Goal: Task Accomplishment & Management: Manage account settings

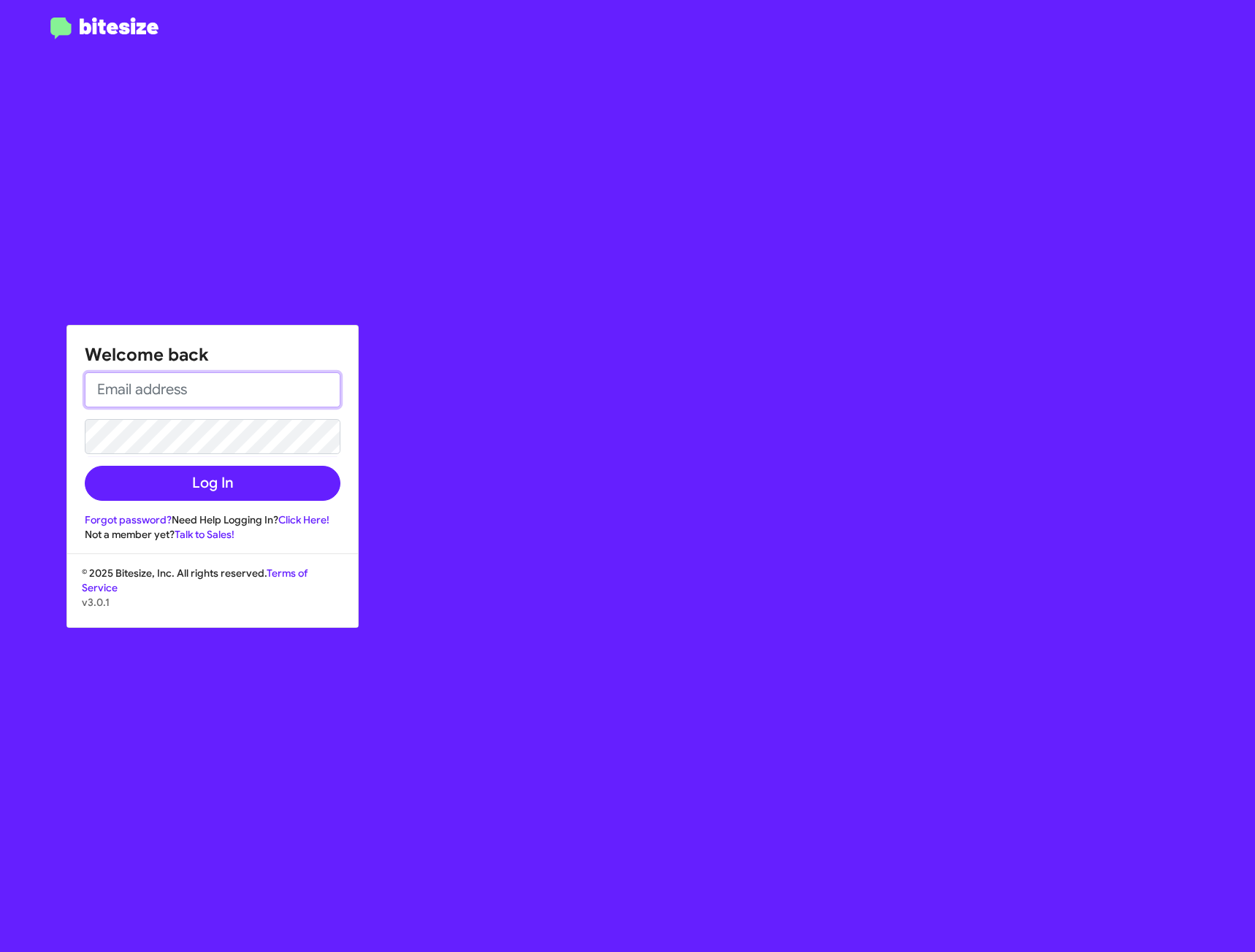
click at [191, 381] on input "email" at bounding box center [213, 389] width 256 height 35
paste input "[EMAIL_ADDRESS][DOMAIN_NAME]"
type input "[EMAIL_ADDRESS][DOMAIN_NAME]"
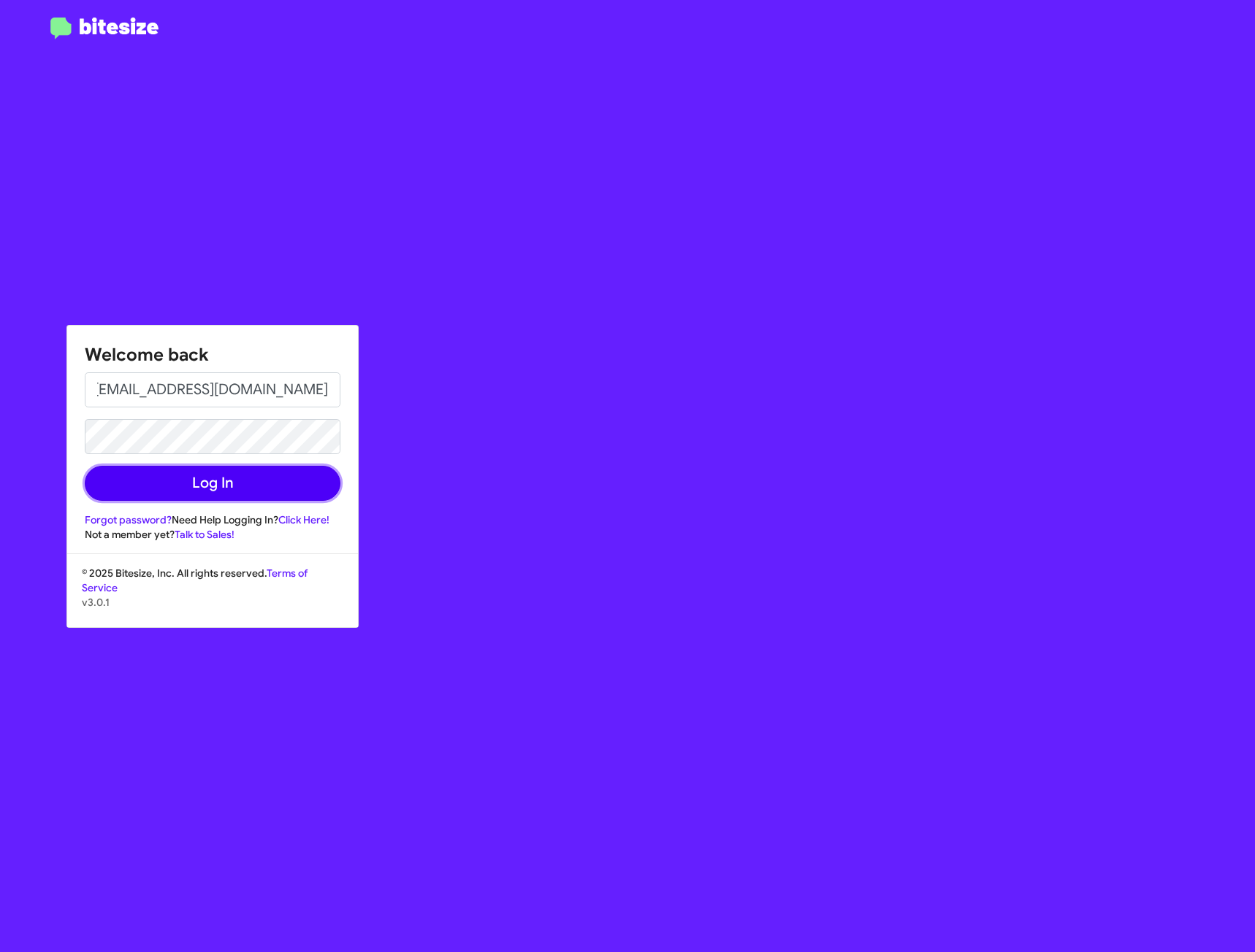
click at [159, 489] on button "Log In" at bounding box center [213, 484] width 256 height 35
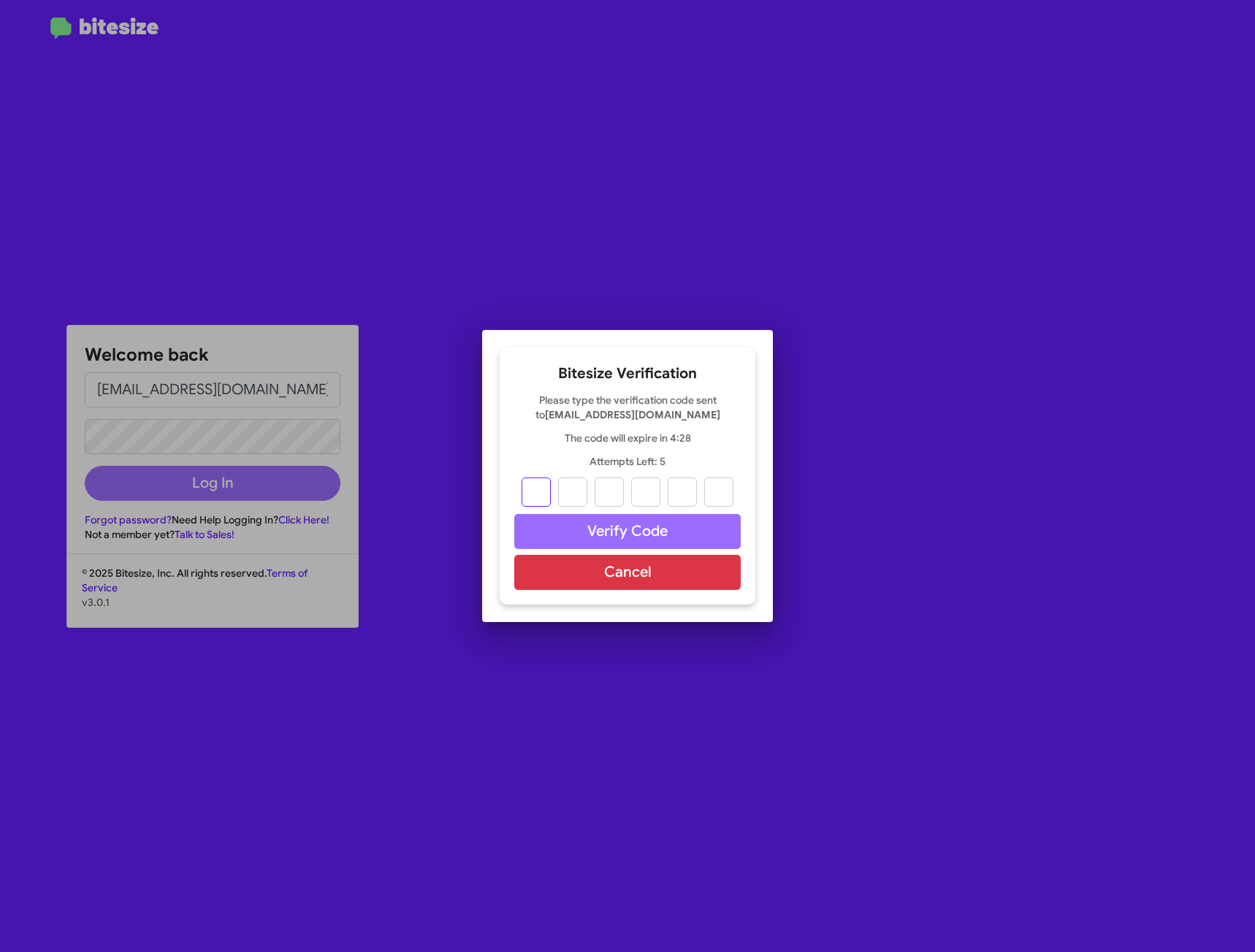
type input "7"
type input "5"
type input "9"
type input "7"
type input "8"
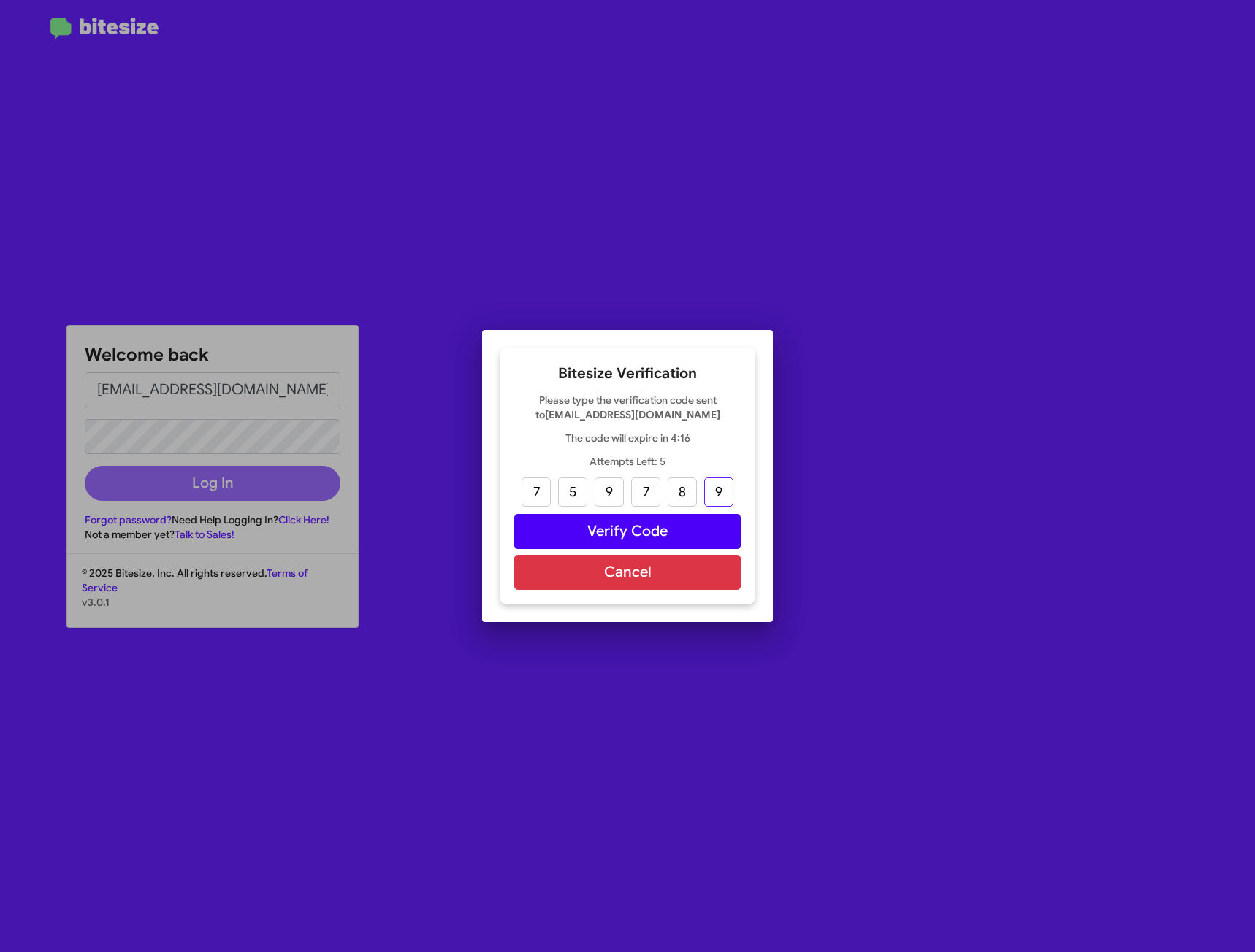
type input "9"
click at [567, 533] on button "Verify Code" at bounding box center [627, 532] width 226 height 35
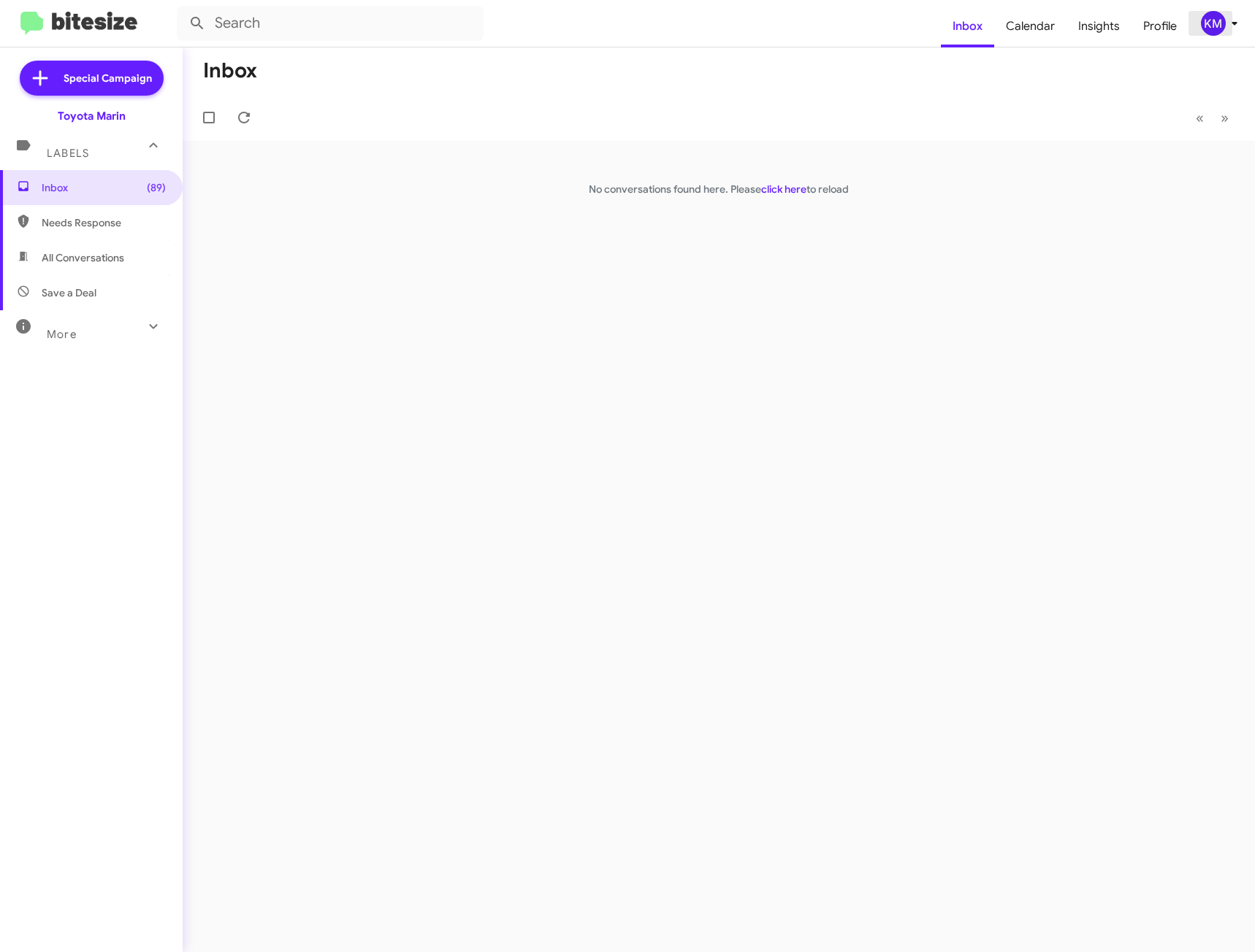
click at [1234, 23] on icon at bounding box center [1234, 24] width 5 height 4
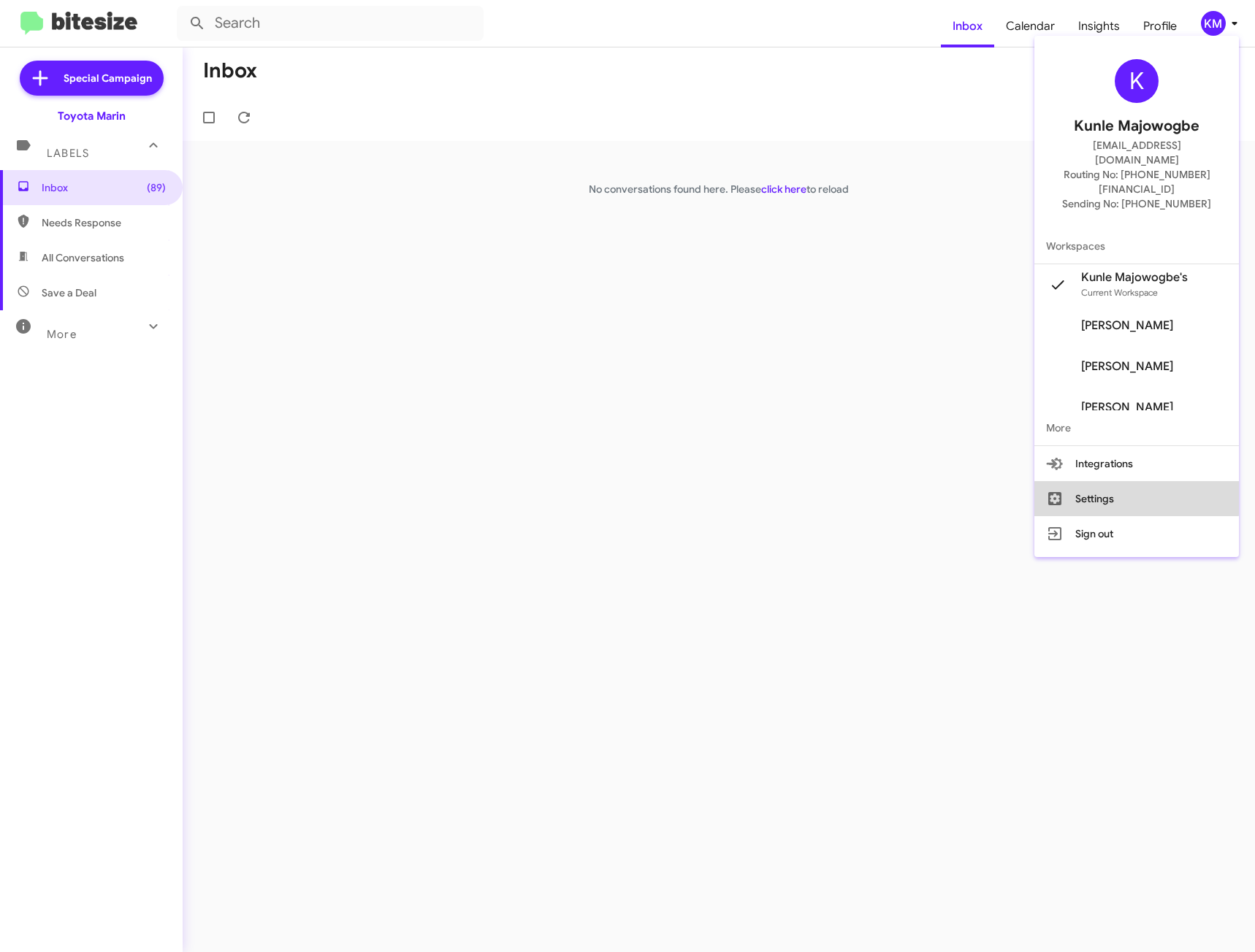
click at [1104, 482] on button "Settings" at bounding box center [1137, 499] width 205 height 35
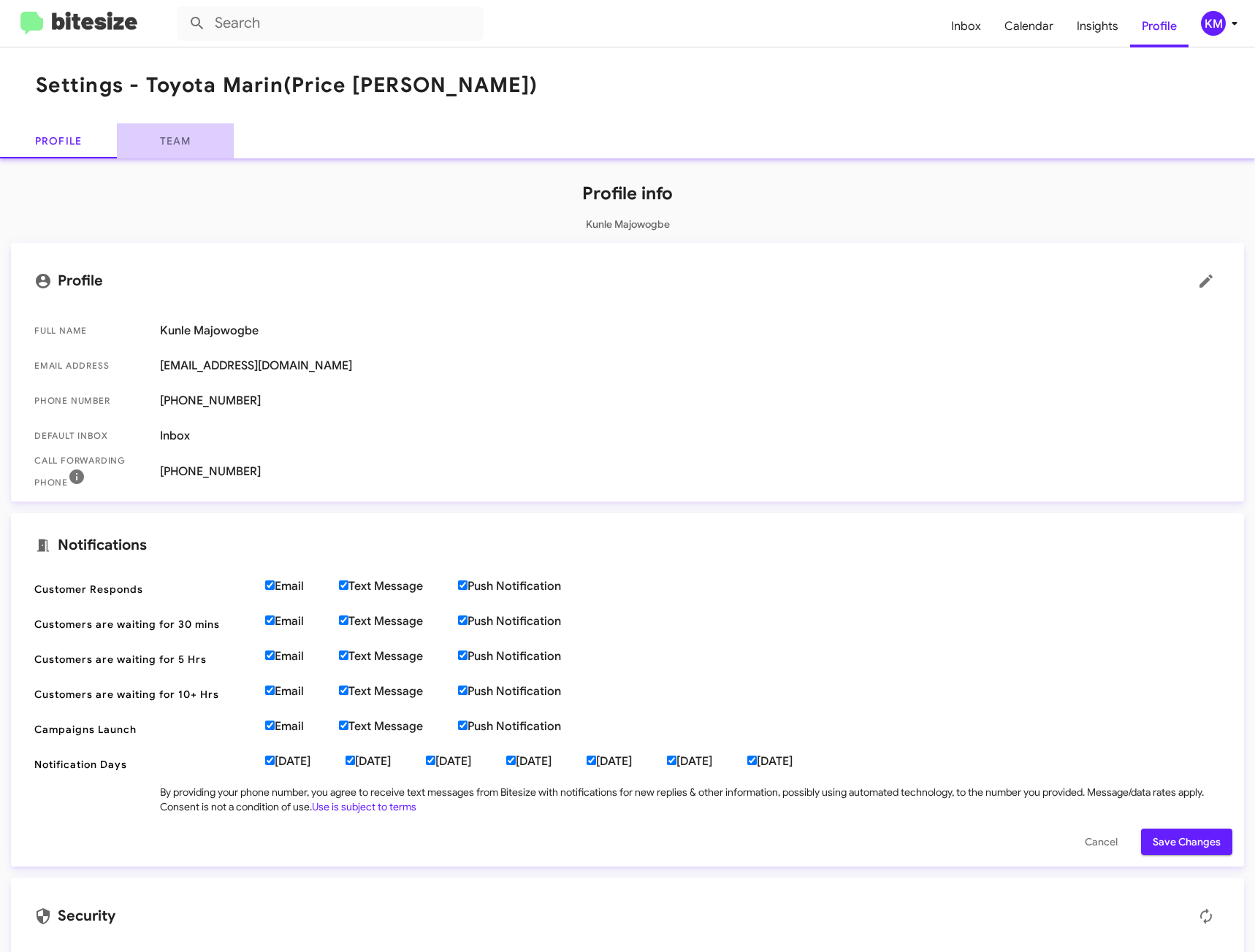
click at [177, 149] on link "Team" at bounding box center [176, 140] width 117 height 35
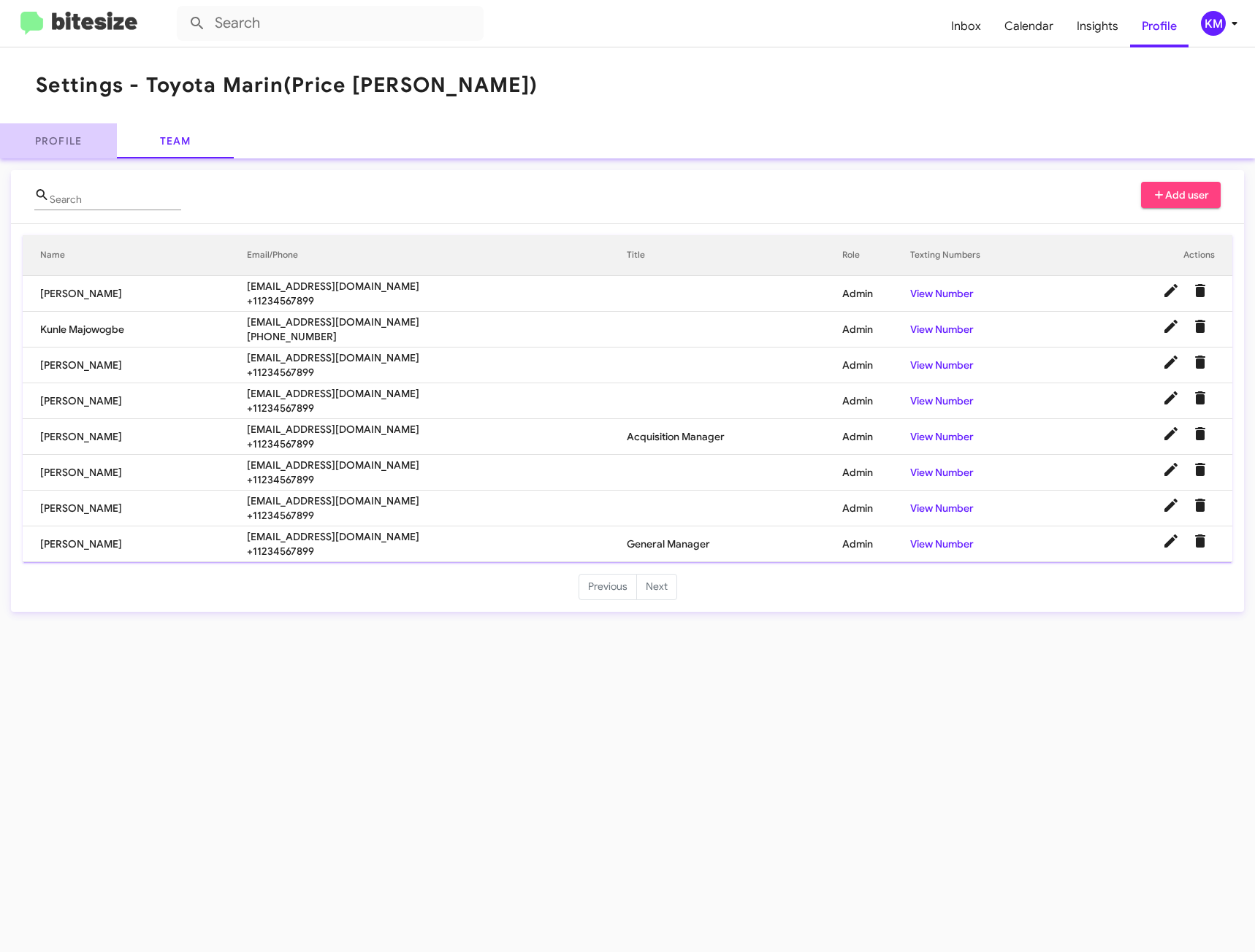
click at [66, 138] on link "Profile" at bounding box center [59, 140] width 117 height 35
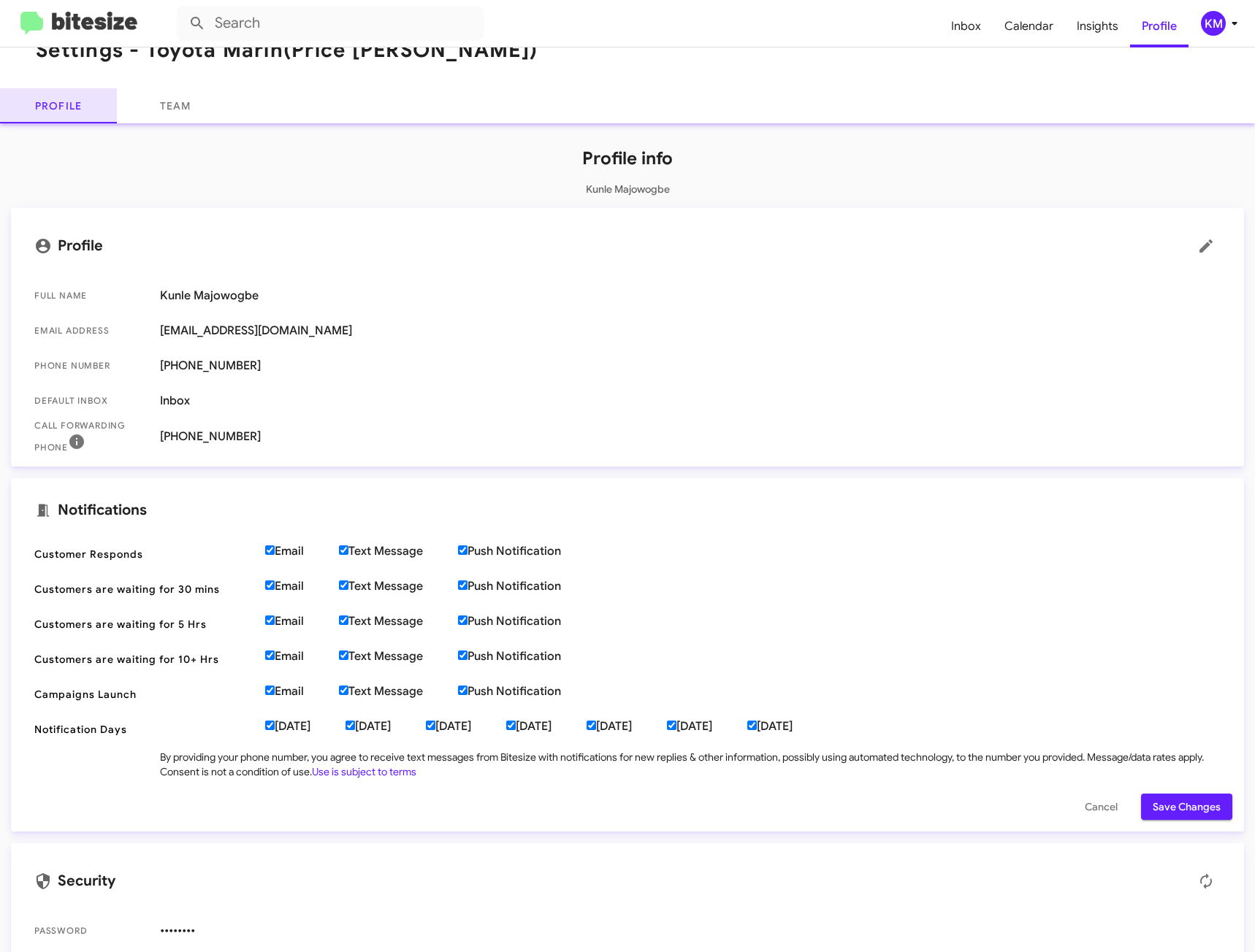
scroll to position [55, 0]
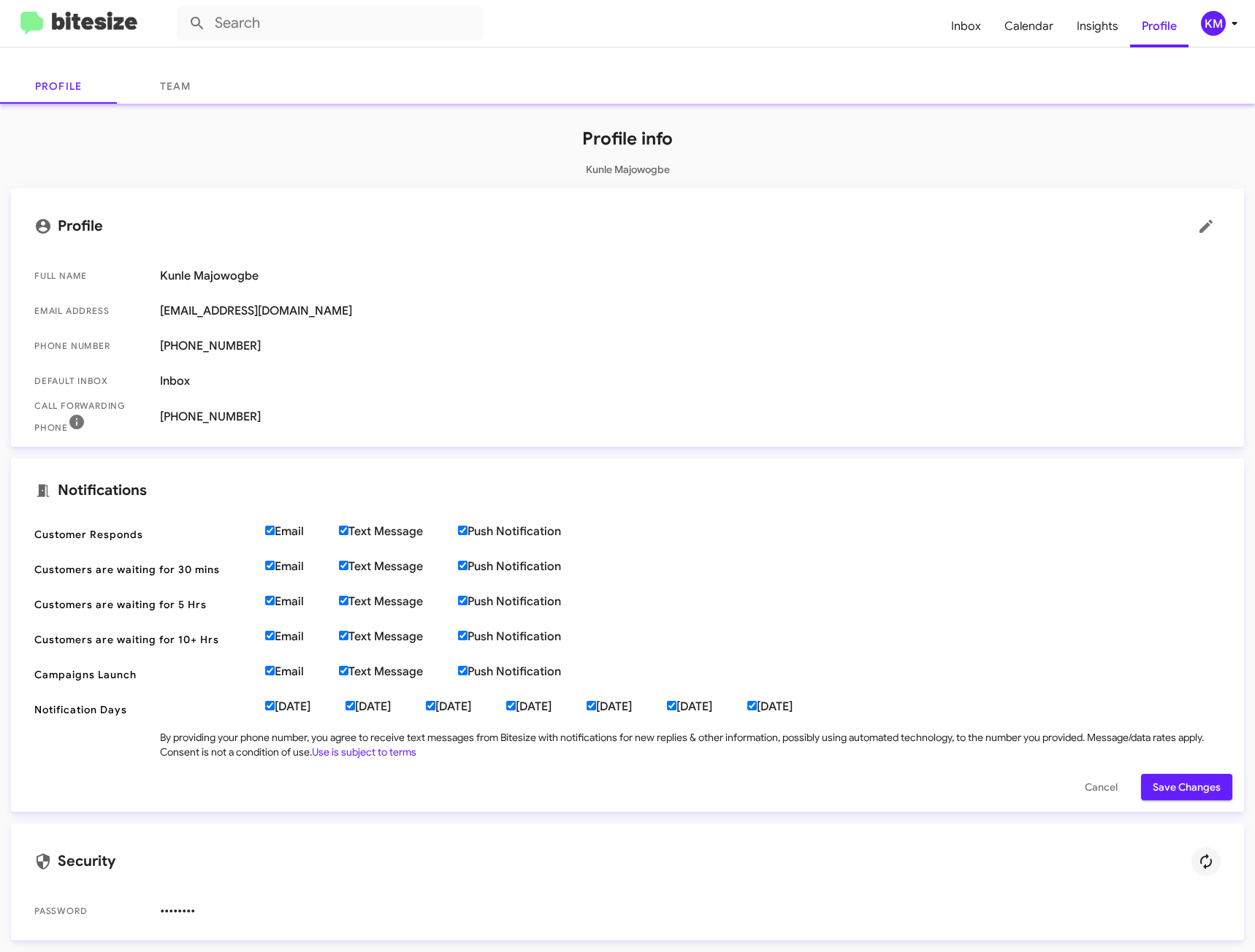
click at [1197, 861] on icon at bounding box center [1206, 862] width 17 height 17
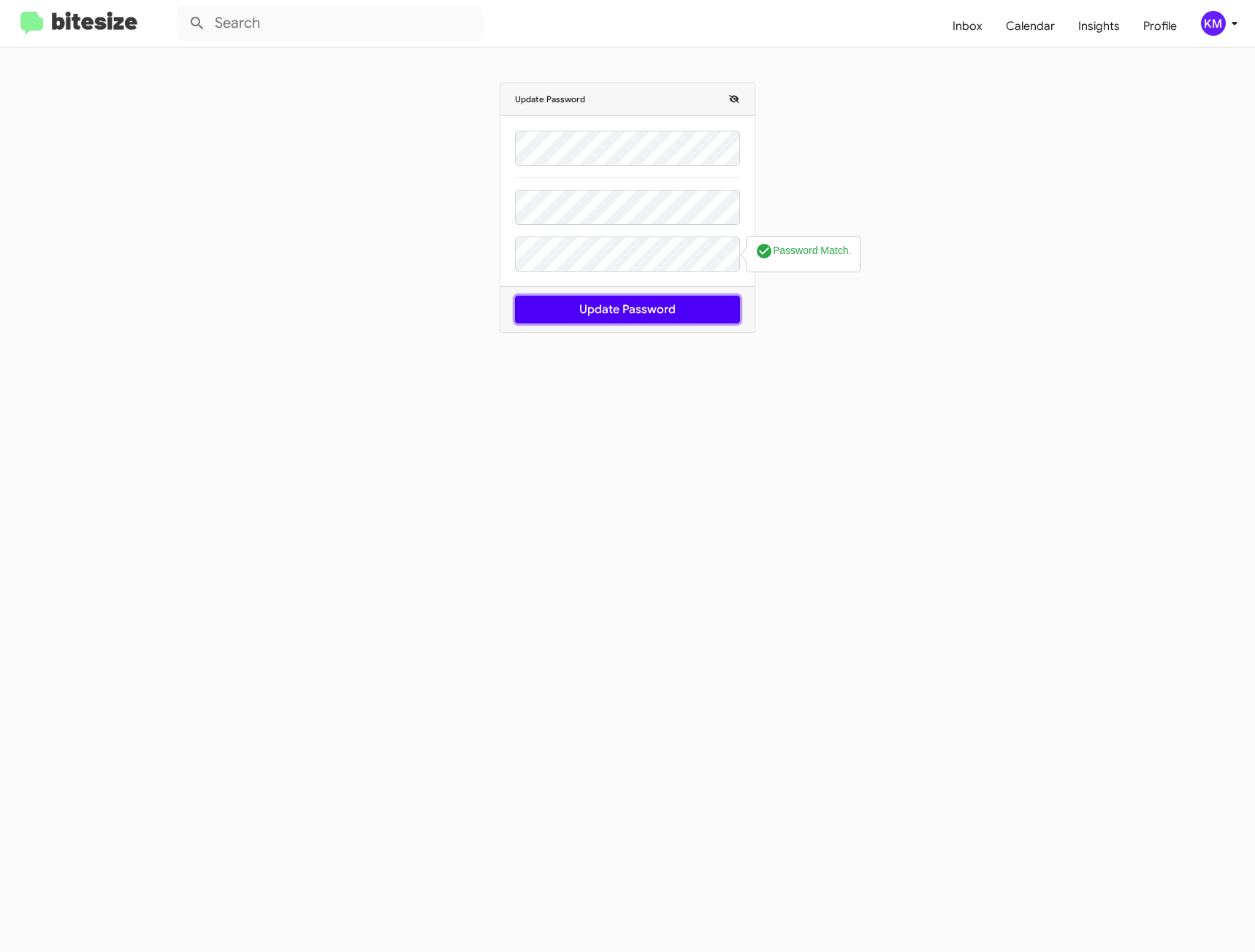
click at [570, 306] on button "Update Password" at bounding box center [627, 310] width 225 height 28
